Goal: Information Seeking & Learning: Learn about a topic

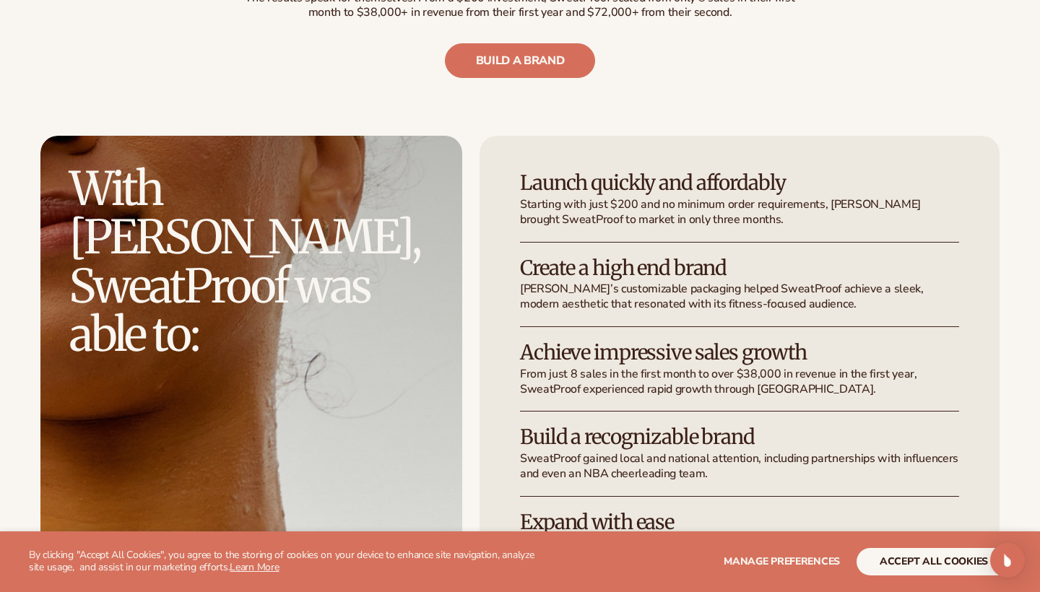
scroll to position [2526, 0]
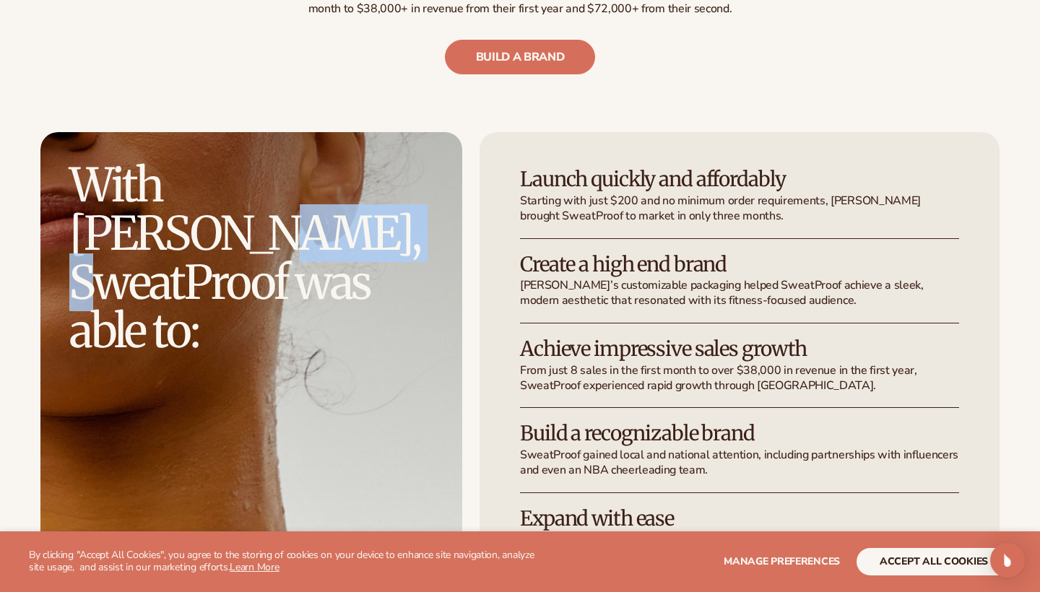
drag, startPoint x: 83, startPoint y: 199, endPoint x: 244, endPoint y: 199, distance: 161.0
click at [244, 199] on h2 "With [PERSON_NAME], SweatProof was able to:" at bounding box center [251, 258] width 364 height 194
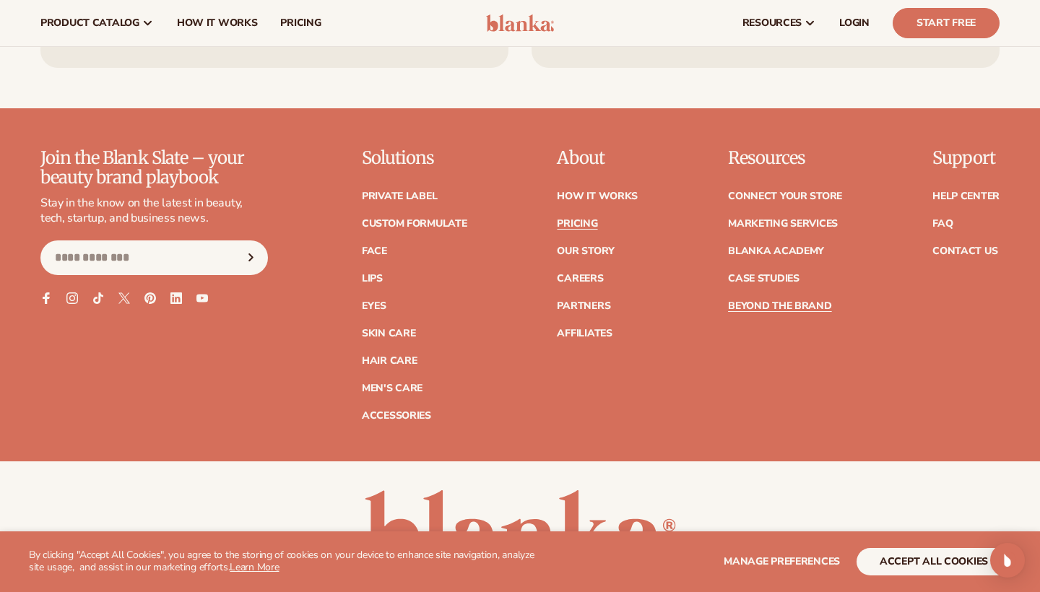
scroll to position [3859, 0]
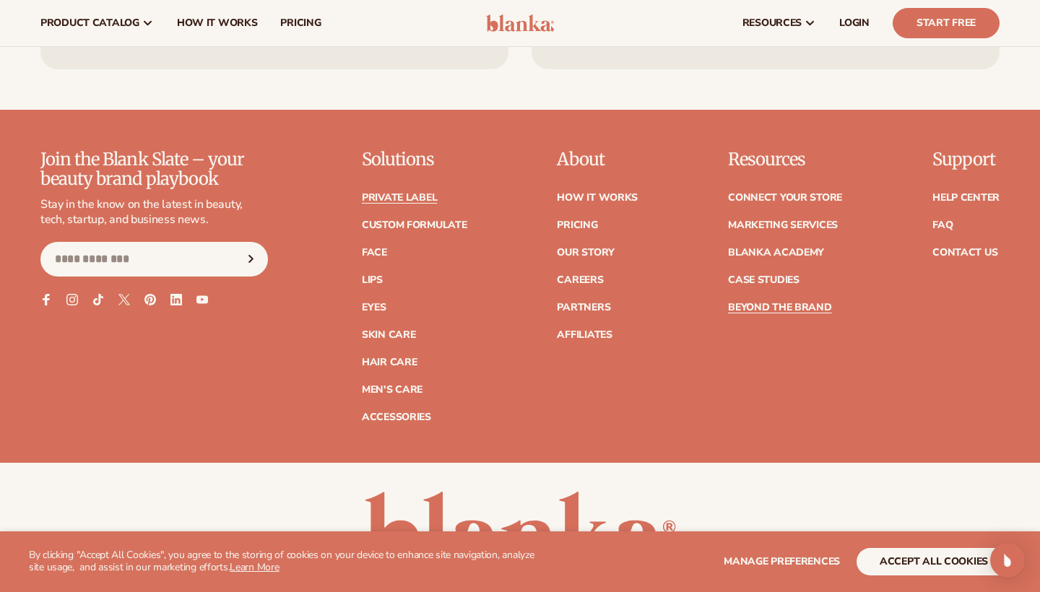
click at [398, 193] on link "Private label" at bounding box center [399, 198] width 75 height 10
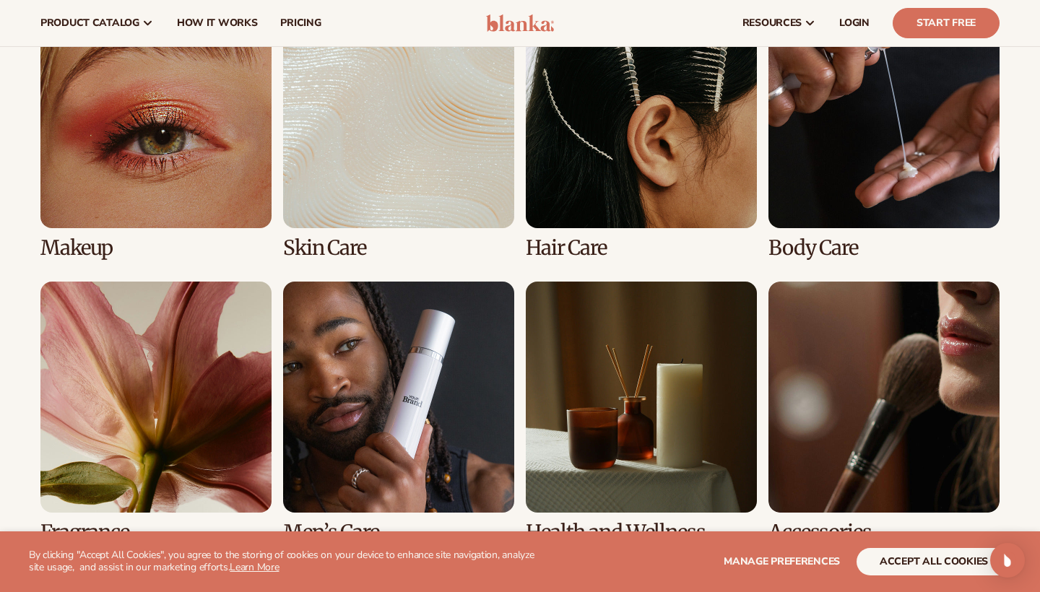
scroll to position [1089, 0]
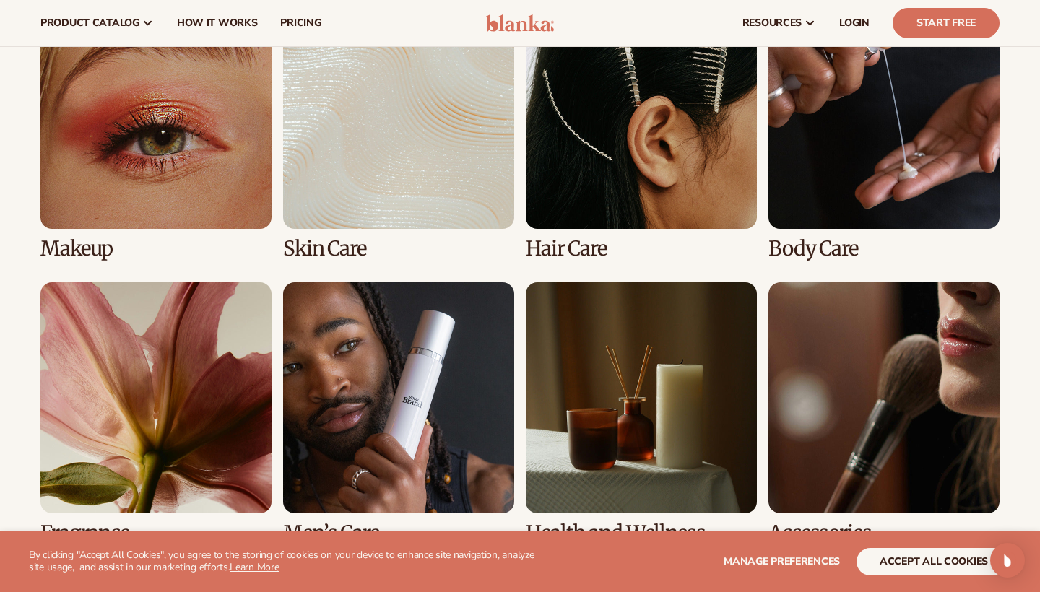
click at [219, 197] on link "1 / 8" at bounding box center [155, 129] width 231 height 262
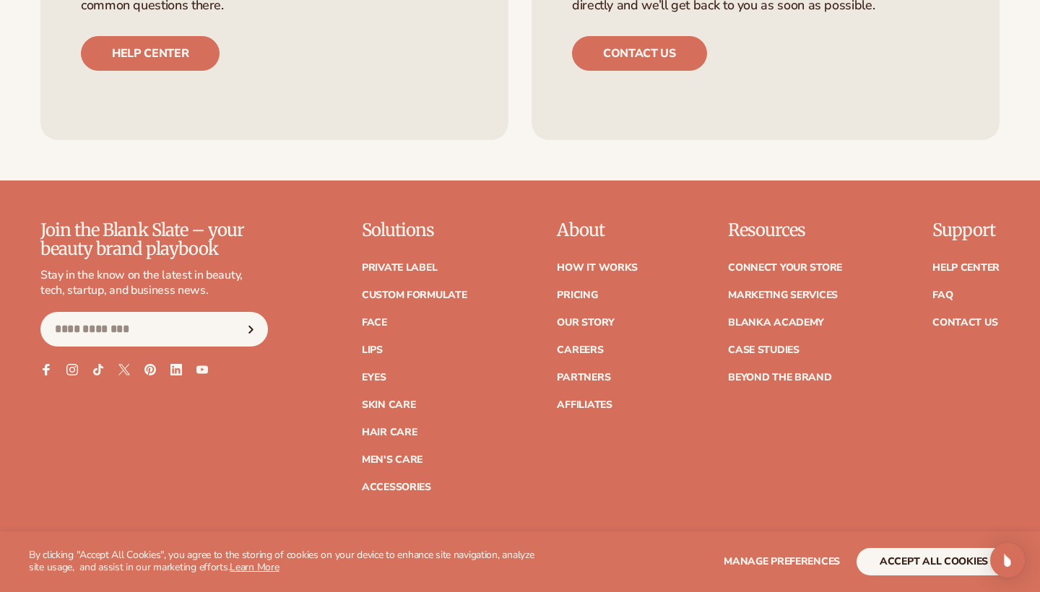
scroll to position [2673, 0]
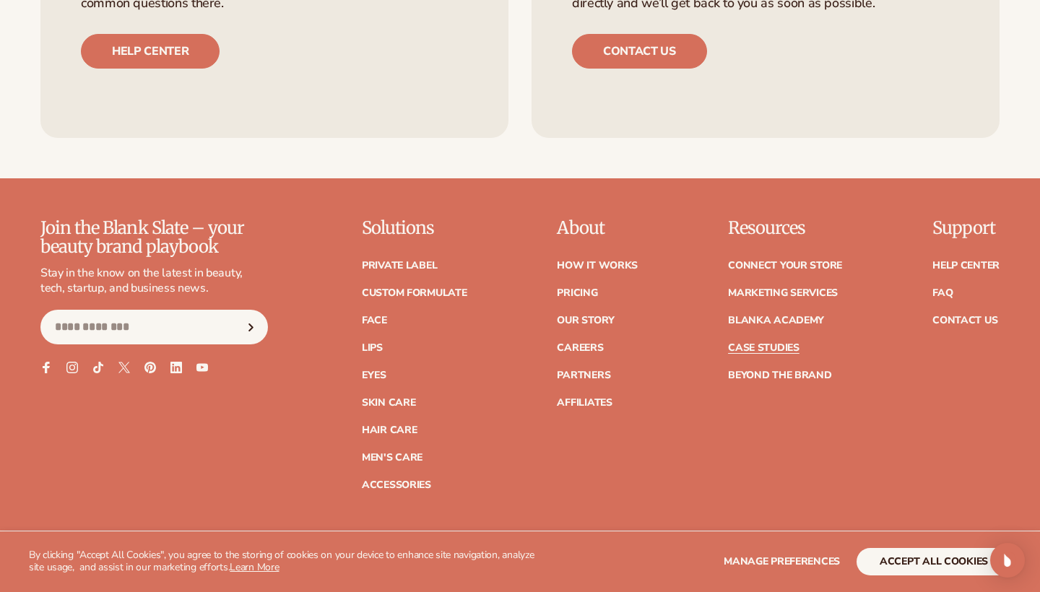
click at [782, 346] on link "Case Studies" at bounding box center [763, 348] width 71 height 10
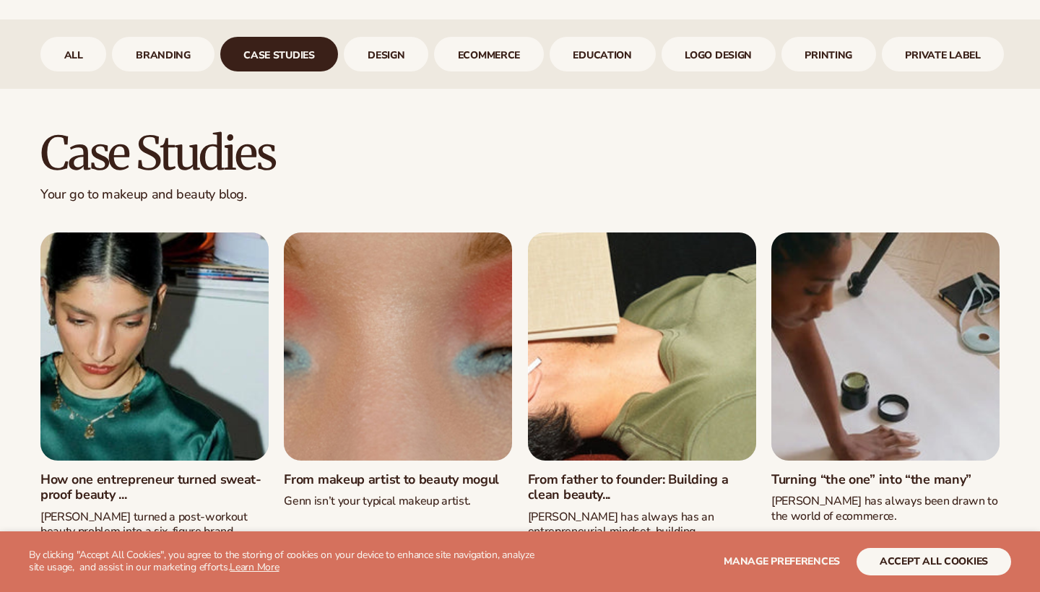
scroll to position [609, 0]
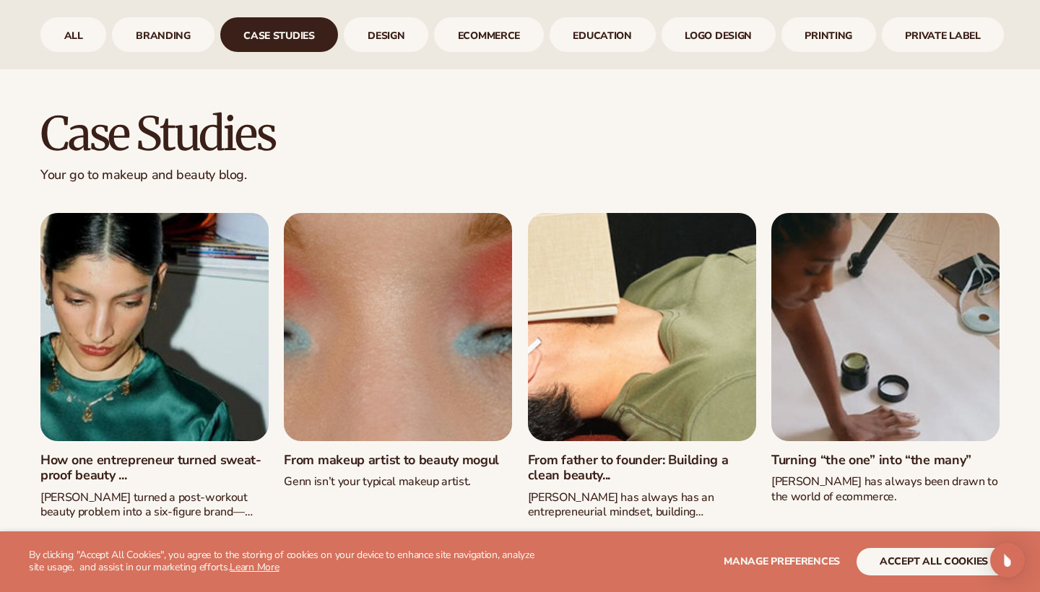
click at [216, 454] on link "How one entrepreneur turned sweat-proof beauty ..." at bounding box center [154, 468] width 228 height 31
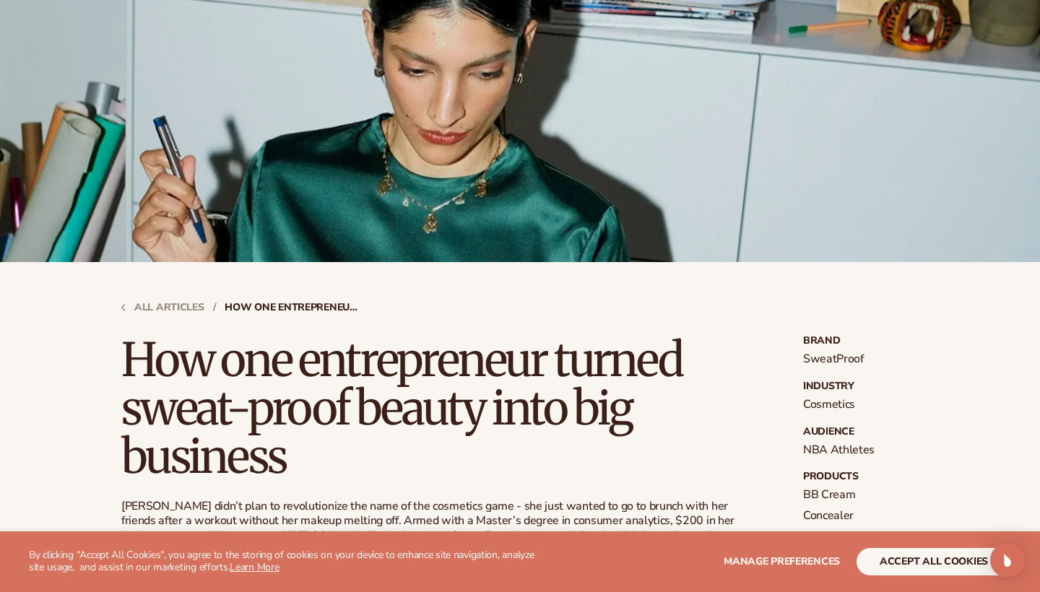
scroll to position [280, 0]
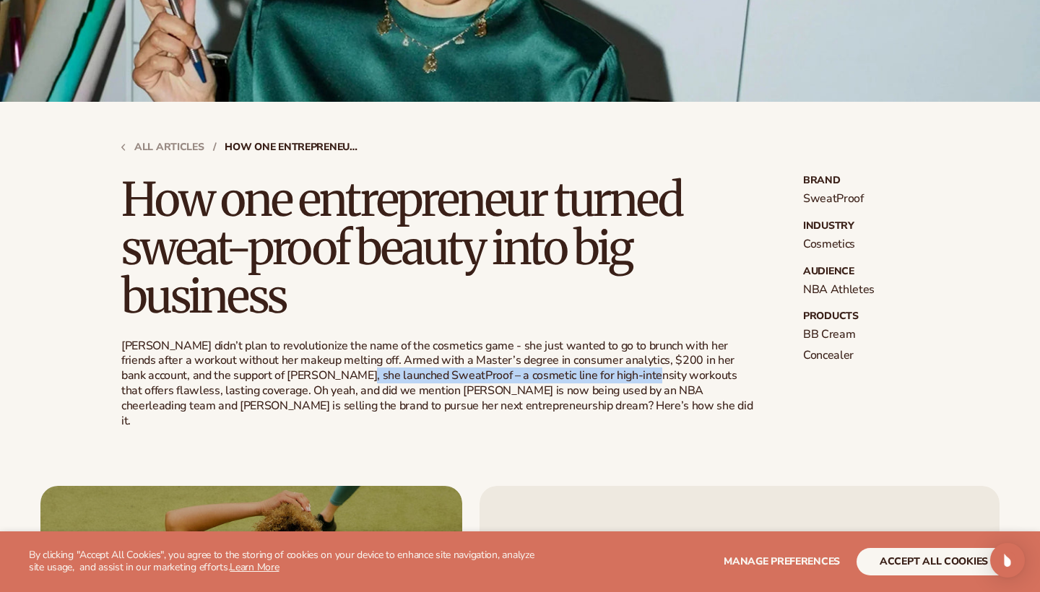
drag, startPoint x: 307, startPoint y: 375, endPoint x: 588, endPoint y: 373, distance: 281.6
click at [588, 373] on p "Sarah didn’t plan to revolutionize the name of the cosmetics game - she just wa…" at bounding box center [438, 384] width 635 height 90
copy p "SweatProof – a cosmetic line for high-intensity workouts"
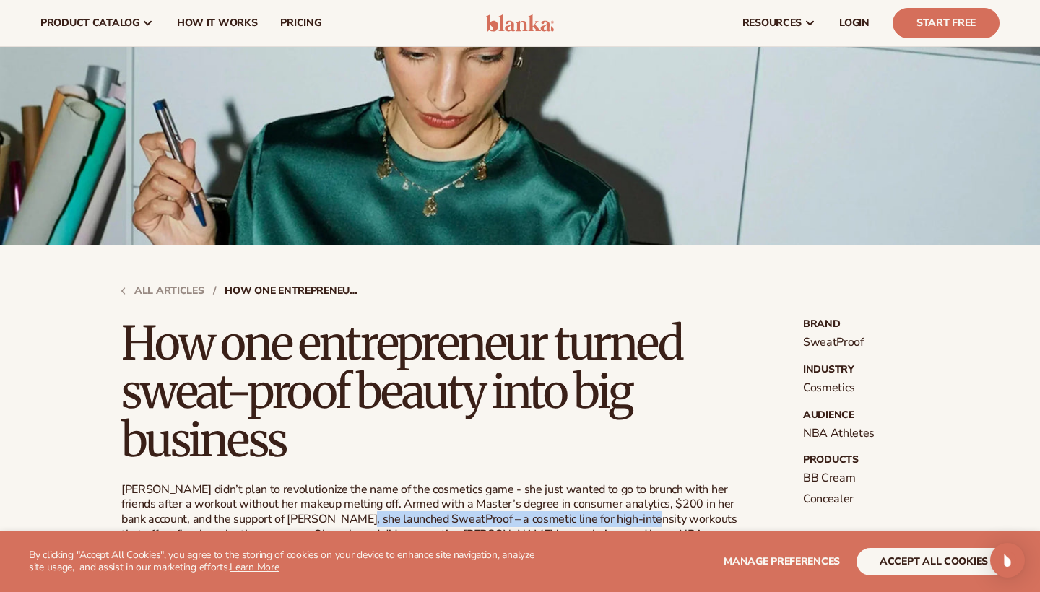
scroll to position [100, 0]
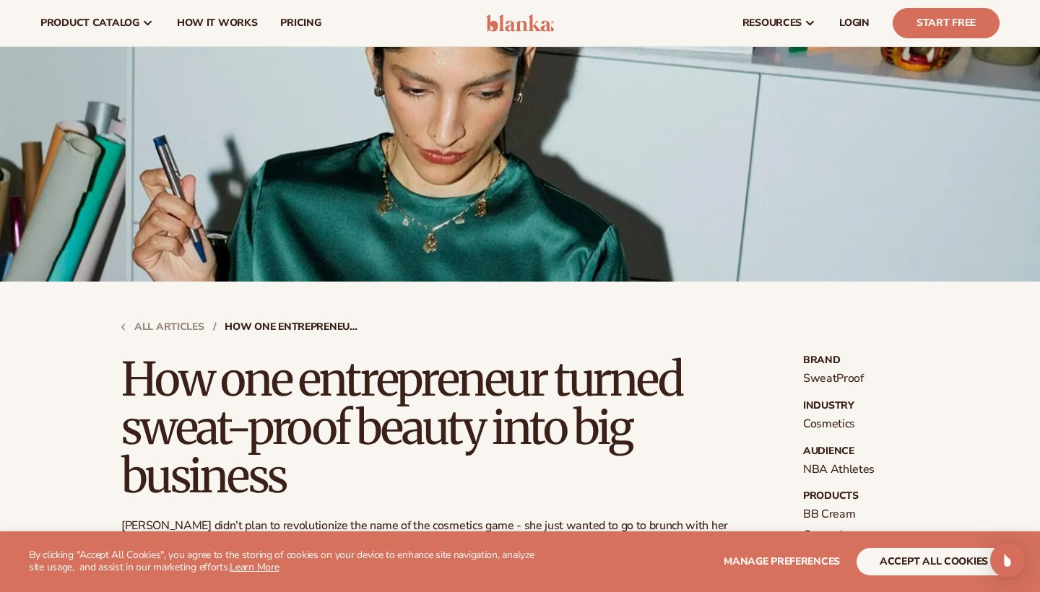
click at [830, 379] on p "SweatProof" at bounding box center [861, 378] width 116 height 15
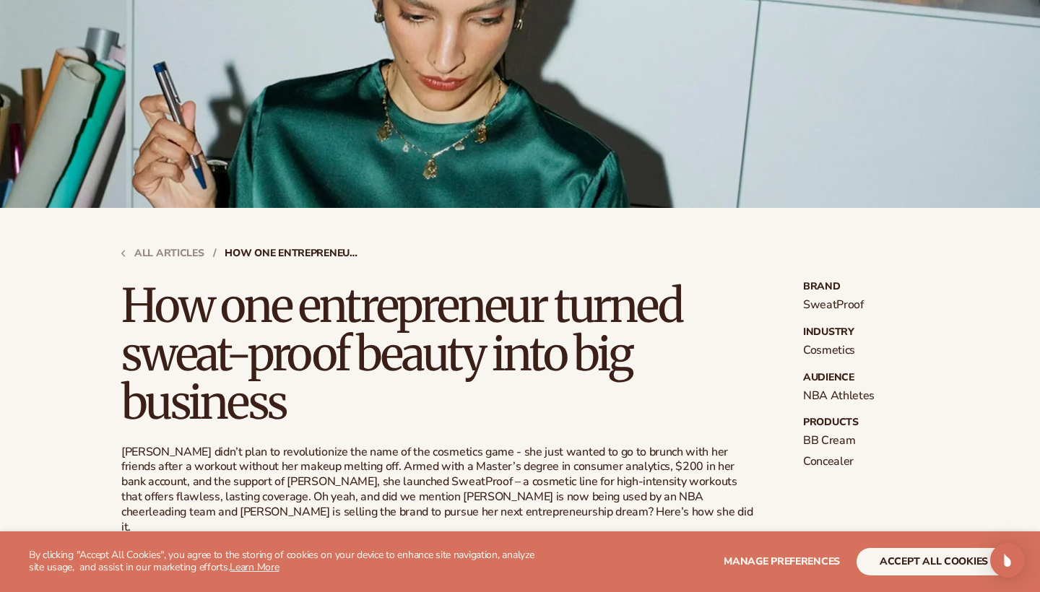
scroll to position [175, 0]
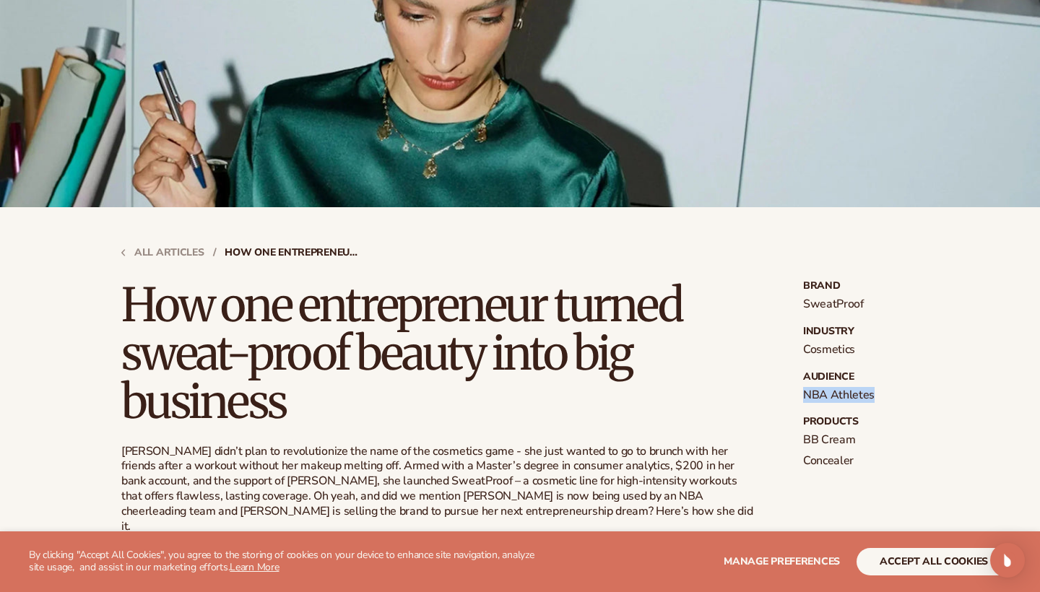
drag, startPoint x: 876, startPoint y: 395, endPoint x: 796, endPoint y: 389, distance: 80.3
click at [796, 389] on div "How one entrepreneur turned sweat-proof beauty into big business Sarah didn’t p…" at bounding box center [519, 407] width 797 height 253
copy p "NBA Athletes"
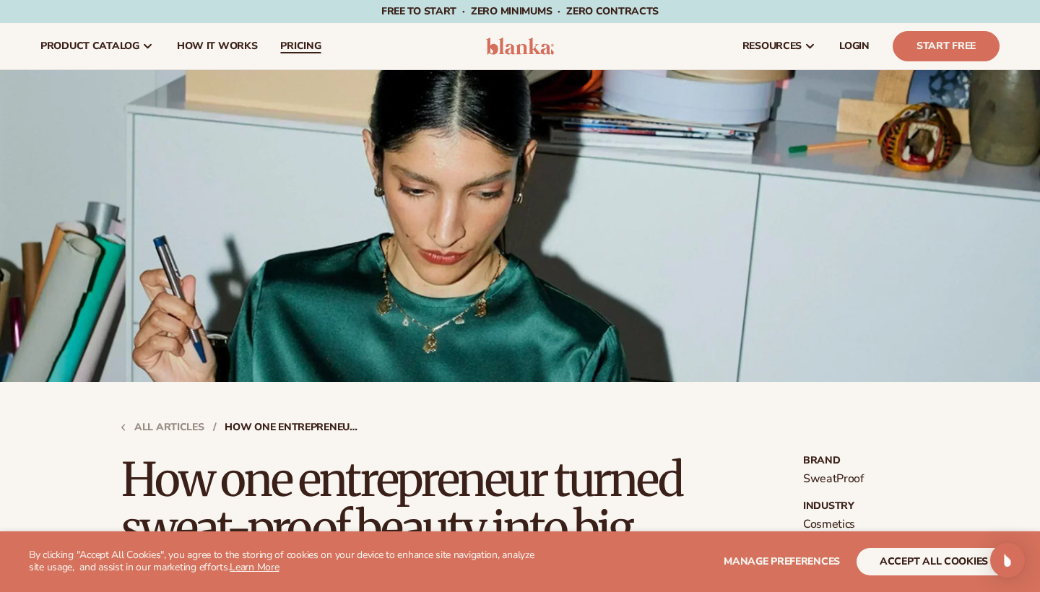
scroll to position [0, 0]
click at [285, 43] on span "pricing" at bounding box center [300, 46] width 40 height 12
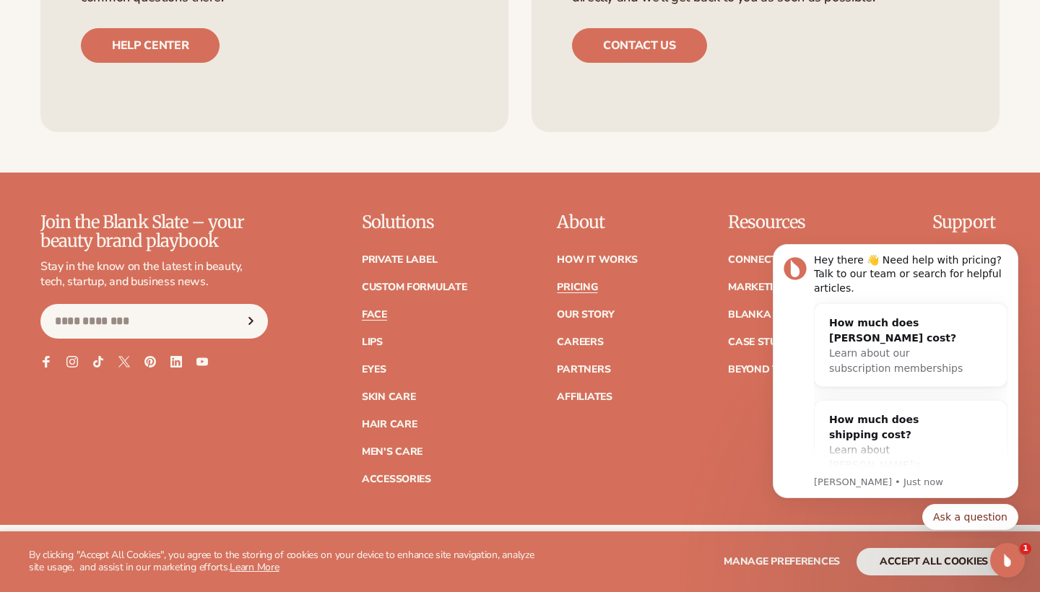
click at [378, 310] on link "Face" at bounding box center [374, 315] width 25 height 10
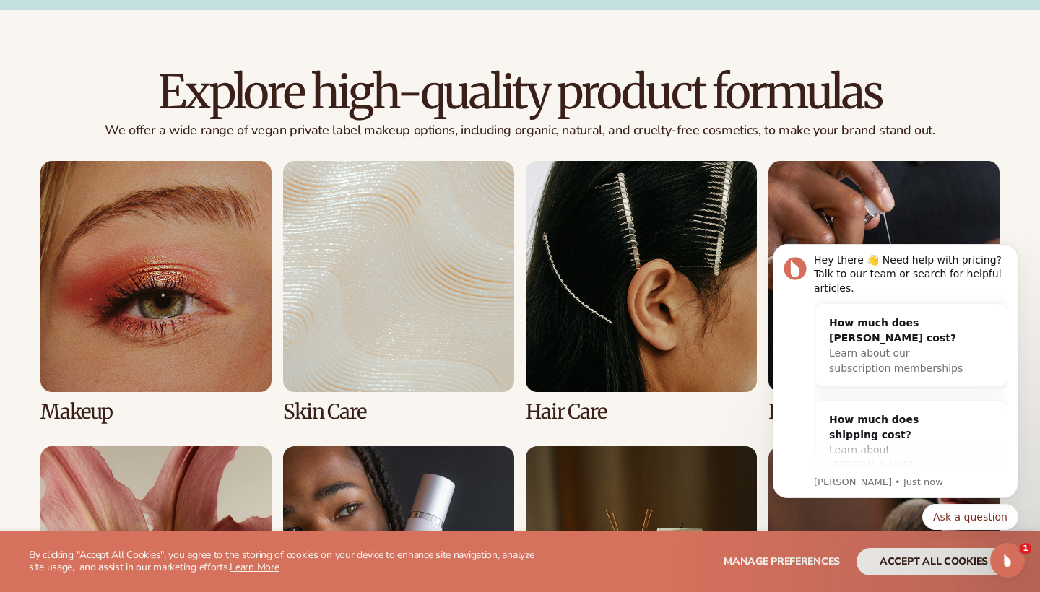
scroll to position [1209, 0]
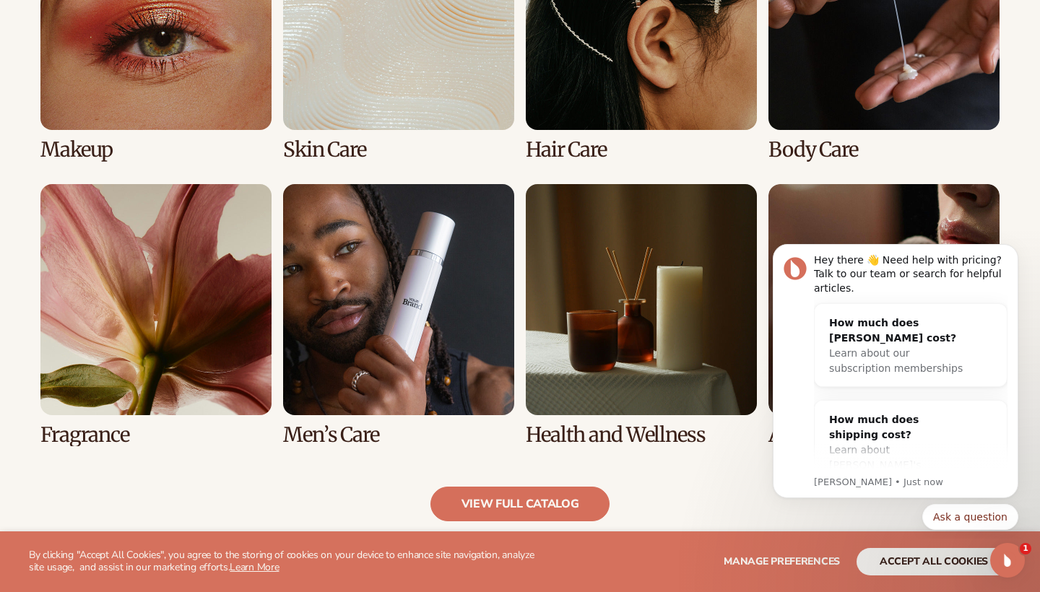
click at [173, 43] on link "1 / 8" at bounding box center [155, 30] width 231 height 262
